Goal: Find specific page/section: Find specific page/section

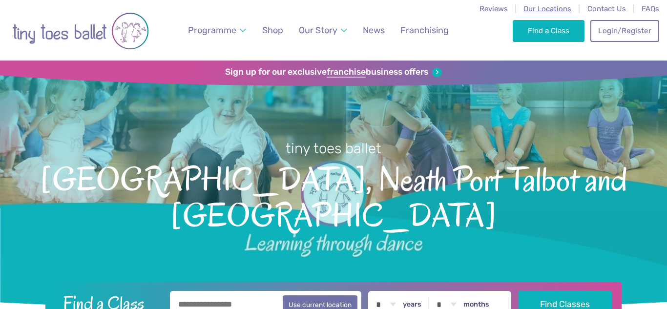
click at [540, 8] on span "Our Locations" at bounding box center [548, 8] width 48 height 9
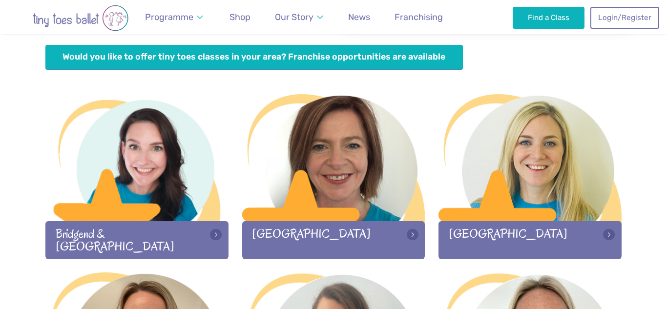
scroll to position [299, 0]
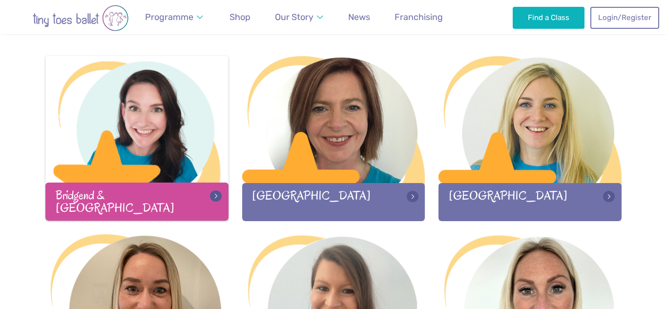
click at [145, 182] on div at bounding box center [136, 120] width 183 height 129
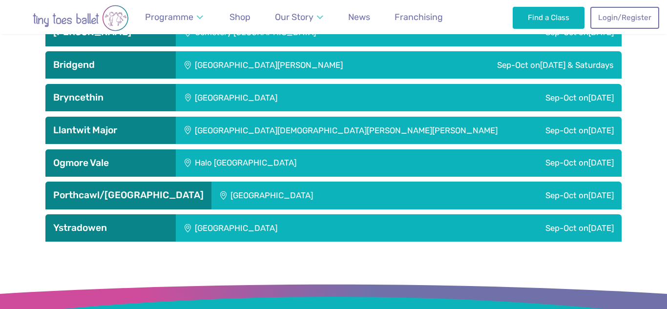
scroll to position [1623, 0]
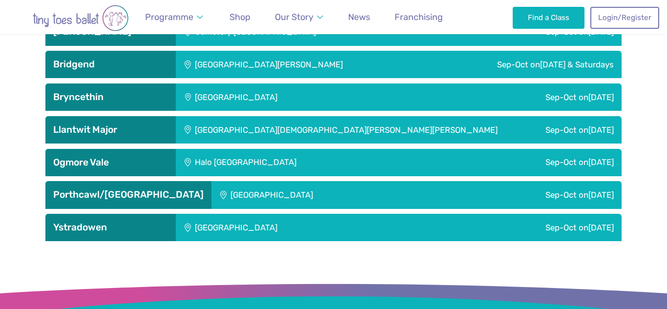
click at [140, 105] on div "Bryncethin" at bounding box center [110, 97] width 130 height 27
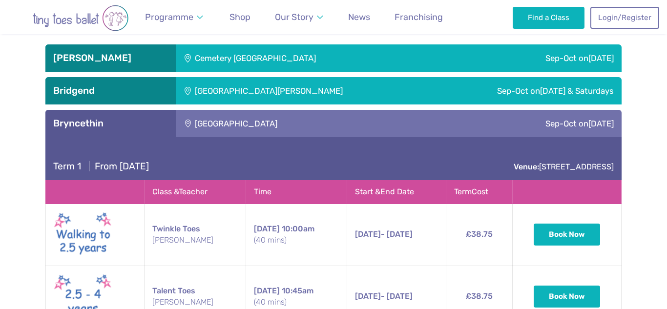
scroll to position [1593, 0]
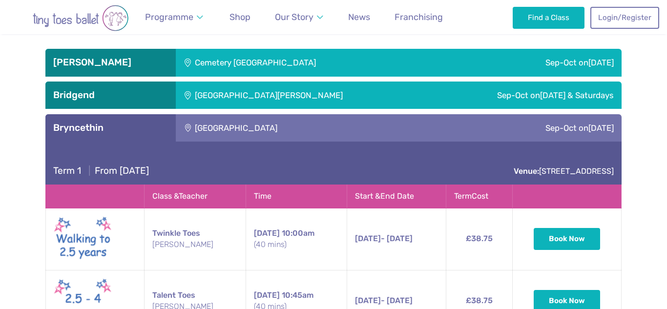
click at [145, 132] on h3 "Bryncethin" at bounding box center [110, 128] width 115 height 12
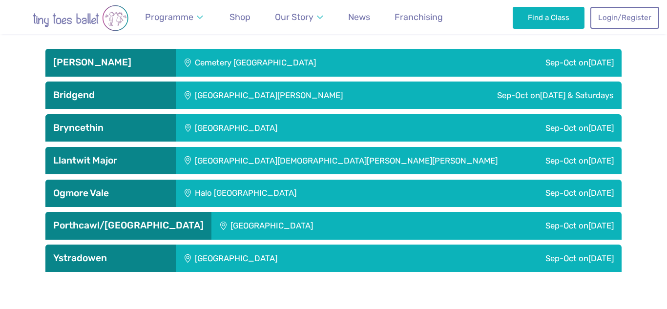
click at [143, 98] on h3 "Bridgend" at bounding box center [110, 95] width 115 height 12
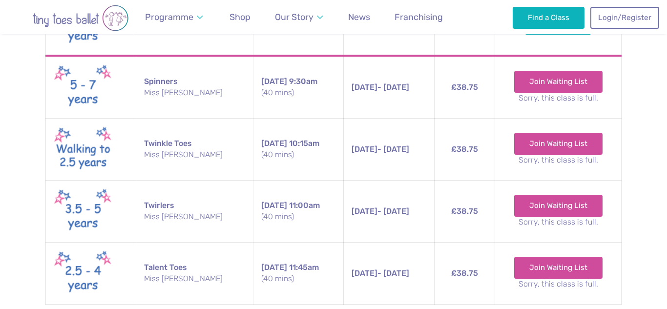
scroll to position [1901, 0]
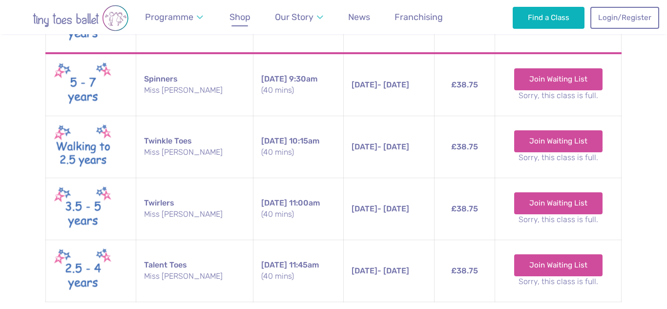
click at [241, 15] on span "Shop" at bounding box center [240, 17] width 21 height 10
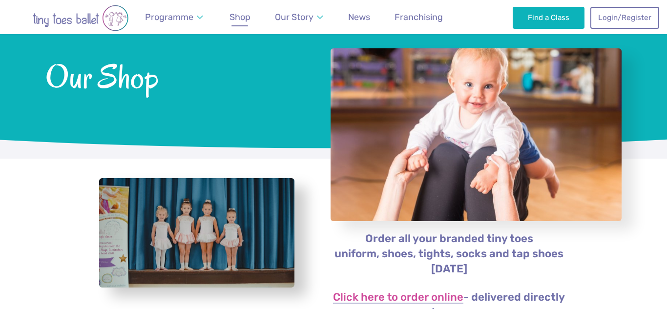
scroll to position [62, 0]
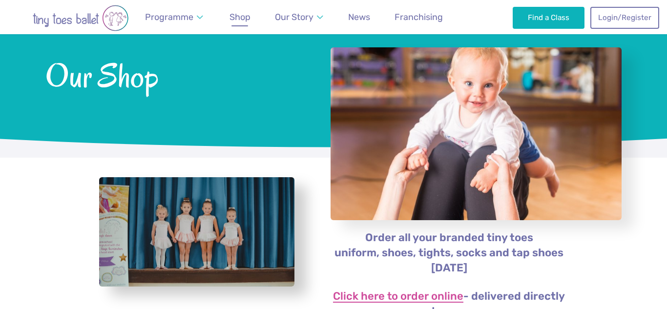
click at [413, 296] on link "Click here to order online" at bounding box center [398, 297] width 130 height 12
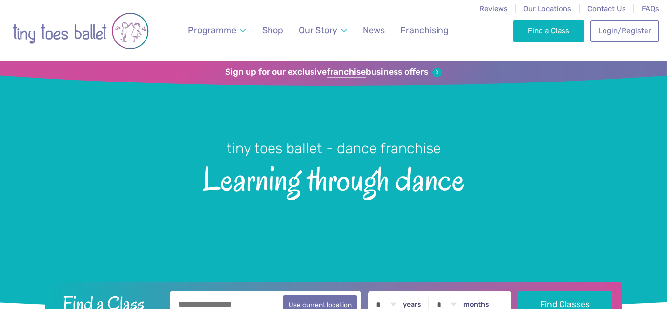
click at [548, 7] on span "Our Locations" at bounding box center [548, 8] width 48 height 9
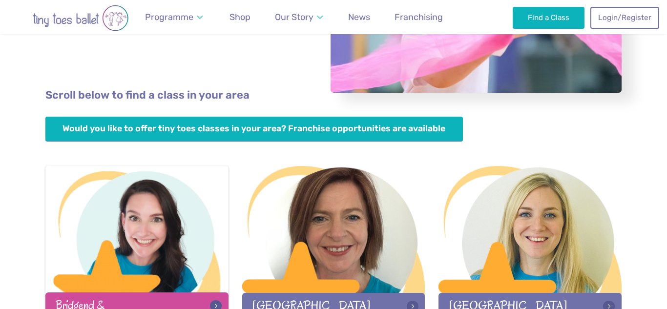
scroll to position [191, 0]
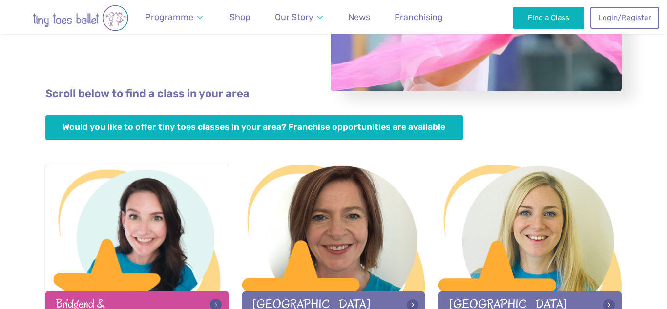
click at [149, 283] on div at bounding box center [136, 228] width 183 height 129
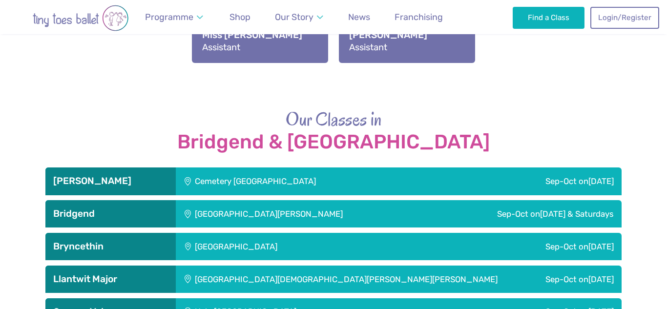
scroll to position [1477, 0]
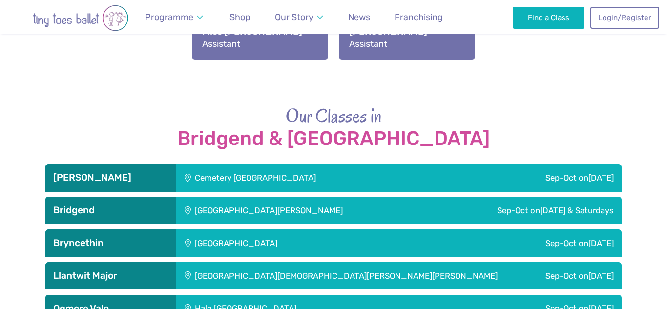
click at [103, 215] on h3 "Bridgend" at bounding box center [110, 211] width 115 height 12
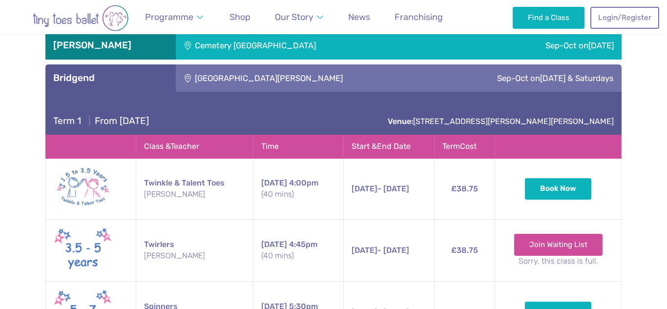
scroll to position [1606, 0]
